Goal: Transaction & Acquisition: Obtain resource

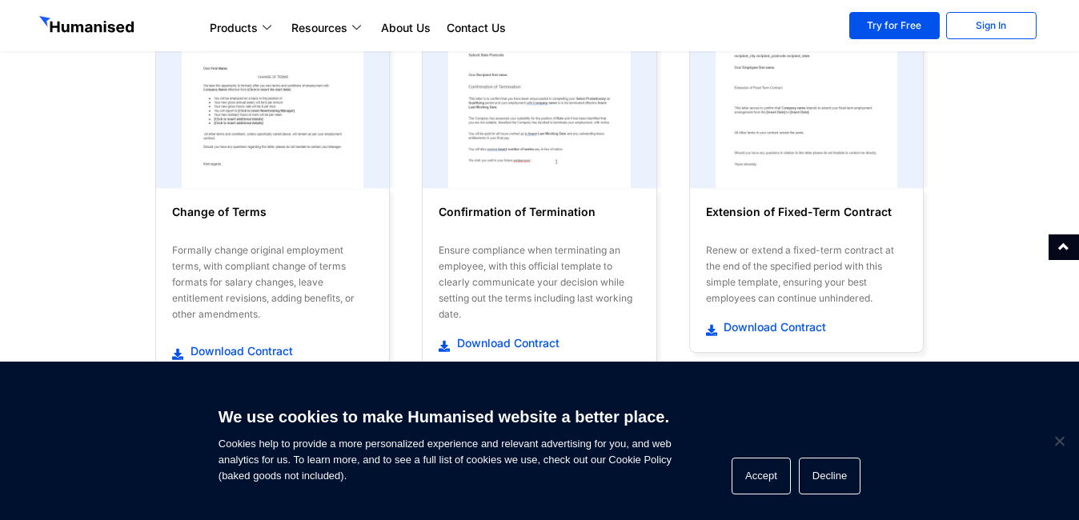
scroll to position [384, 0]
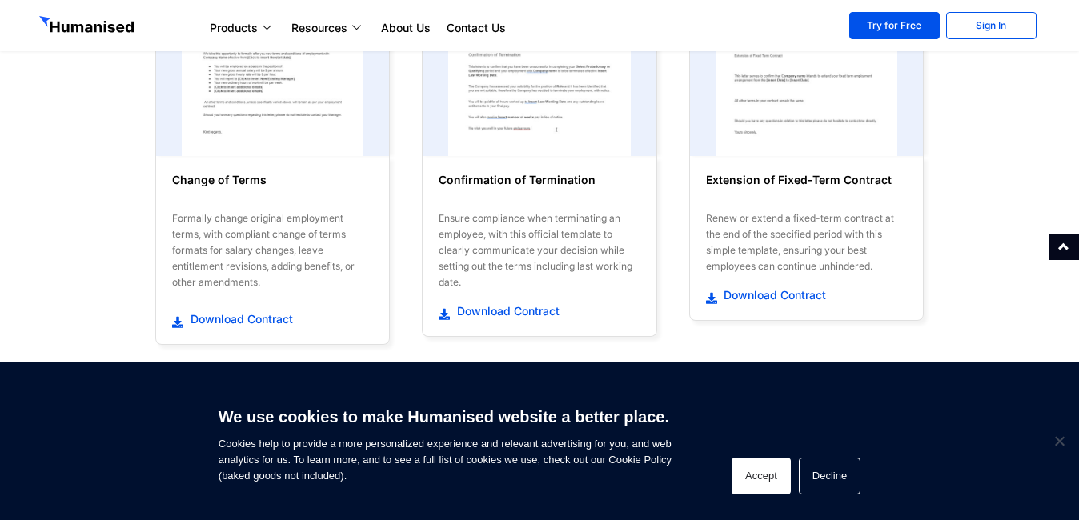
click at [754, 478] on button "Accept" at bounding box center [761, 476] width 59 height 37
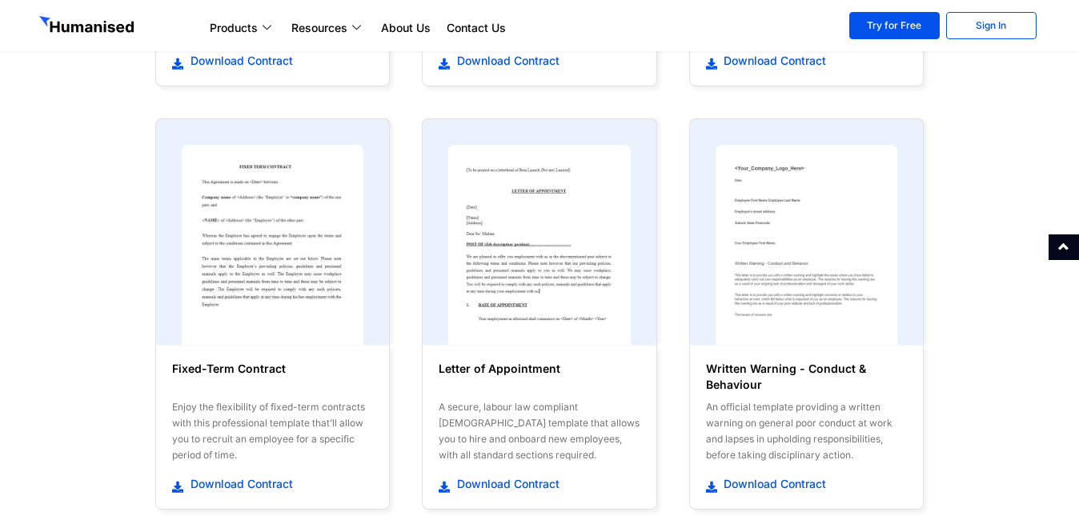
scroll to position [1089, 0]
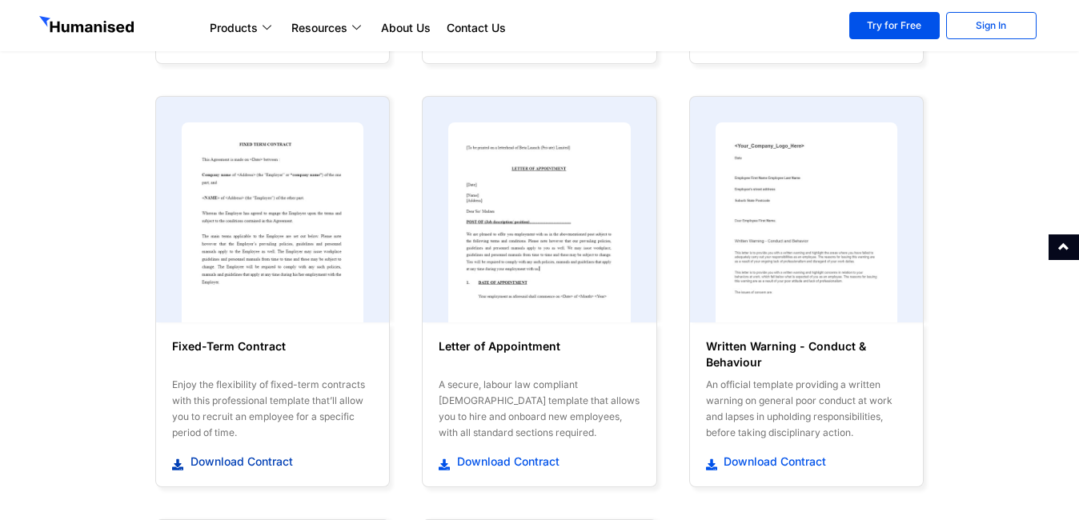
click at [177, 468] on icon at bounding box center [179, 465] width 14 height 11
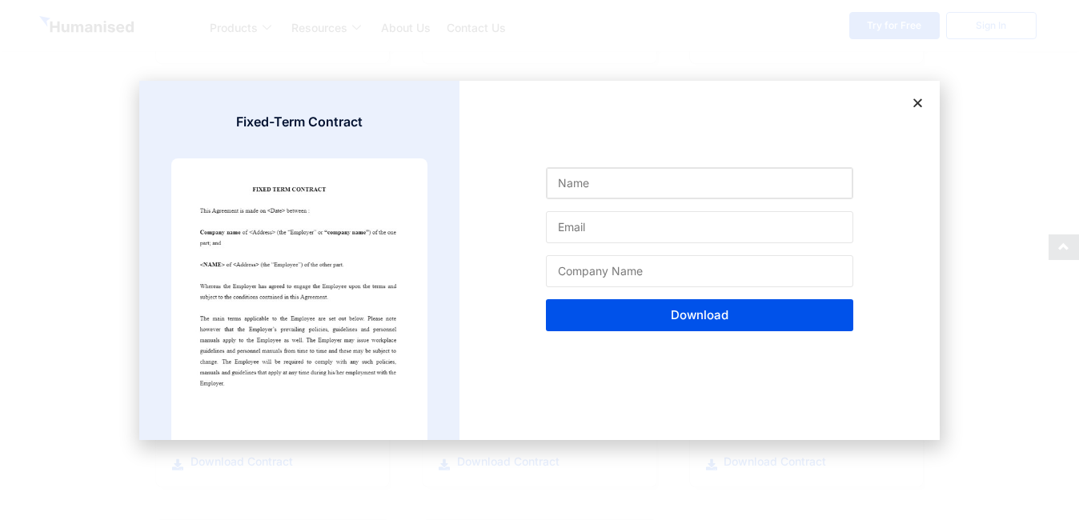
click at [597, 183] on input "Name" at bounding box center [699, 183] width 307 height 32
type input "[PERSON_NAME]"
type input "[EMAIL_ADDRESS][DOMAIN_NAME]"
type input "Escorps Zambia Ltd"
click at [659, 315] on span "Download" at bounding box center [699, 315] width 269 height 12
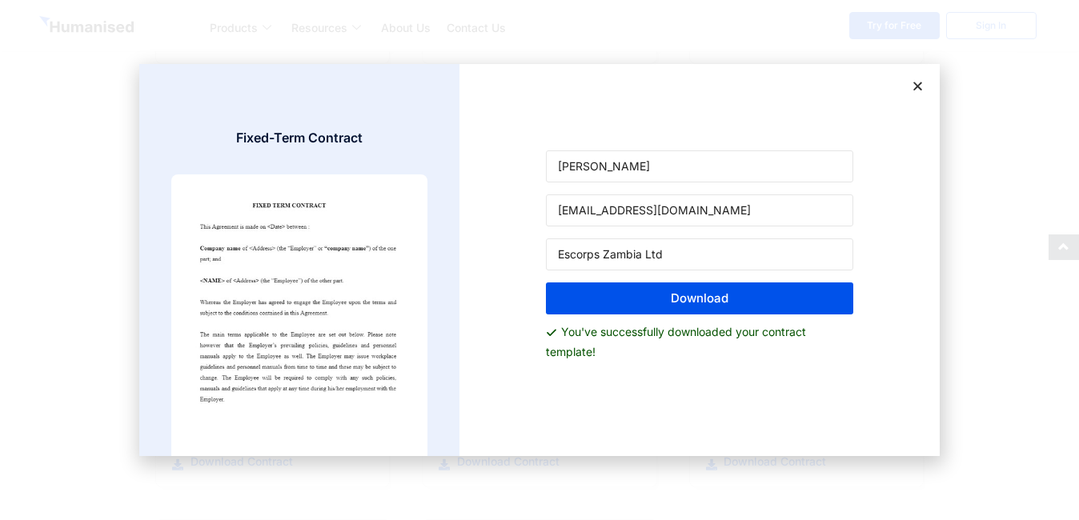
click at [298, 311] on img at bounding box center [299, 316] width 256 height 282
click at [920, 86] on icon at bounding box center [918, 86] width 12 height 12
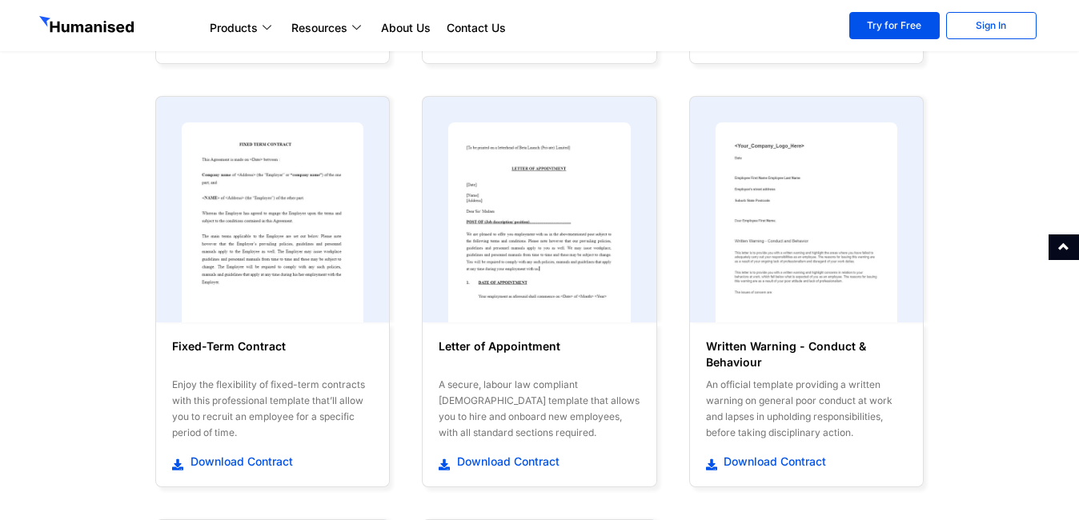
drag, startPoint x: 251, startPoint y: 402, endPoint x: 209, endPoint y: 399, distance: 42.5
click at [209, 399] on div "Enjoy the flexibility of fixed-term contracts with this professional template t…" at bounding box center [272, 409] width 201 height 64
click at [205, 465] on span "Download Contract" at bounding box center [240, 462] width 106 height 16
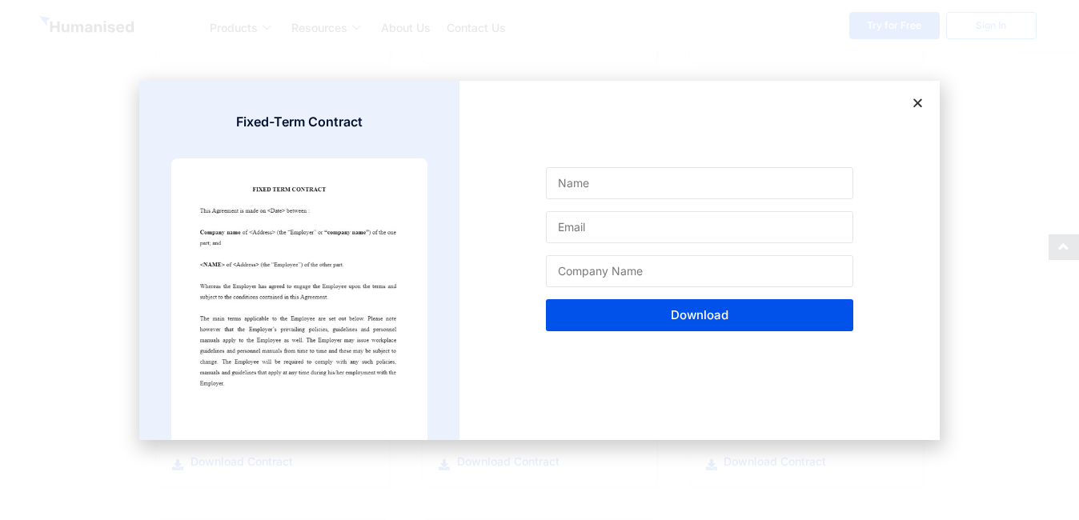
click at [258, 314] on img at bounding box center [299, 300] width 256 height 282
